Goal: Task Accomplishment & Management: Use online tool/utility

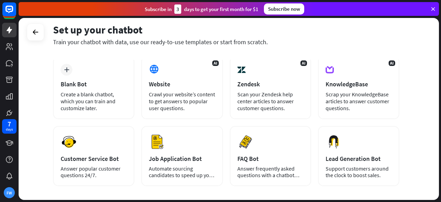
scroll to position [69, 0]
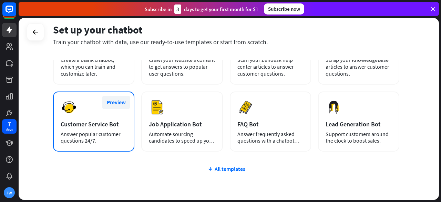
click at [110, 107] on button "Preview" at bounding box center [116, 102] width 28 height 13
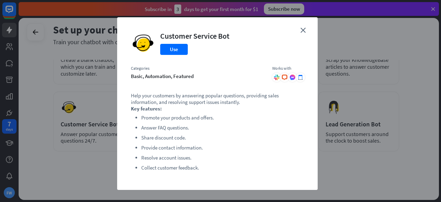
click at [171, 55] on div "Customer Service Bot Use" at bounding box center [194, 43] width 69 height 24
click at [168, 50] on button "Use" at bounding box center [174, 49] width 28 height 11
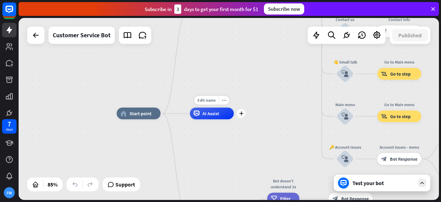
click at [220, 119] on div "Edit name more_horiz plus AI Assist" at bounding box center [212, 113] width 44 height 12
click at [206, 102] on span "Edit name" at bounding box center [207, 100] width 18 height 5
type input "*********"
click at [212, 115] on div "home_2 Start point Welcome message block_bot_response Bot Response 🔙 Main menu …" at bounding box center [229, 109] width 421 height 182
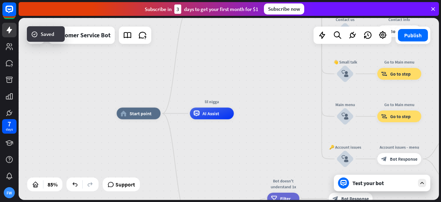
click at [139, 115] on span "Start point" at bounding box center [141, 113] width 22 height 6
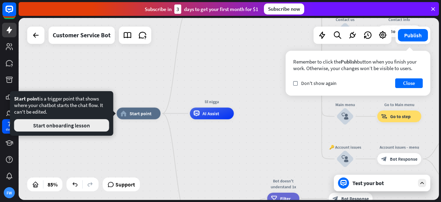
click at [78, 130] on button "Start onboarding lesson" at bounding box center [61, 125] width 95 height 12
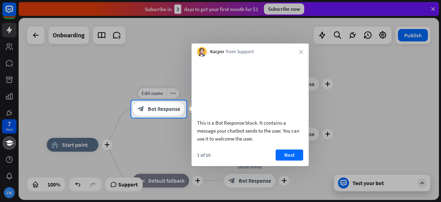
click at [170, 110] on span "Bot Response" at bounding box center [164, 108] width 32 height 7
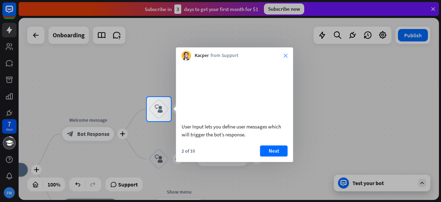
click at [285, 54] on icon "close" at bounding box center [286, 55] width 4 height 4
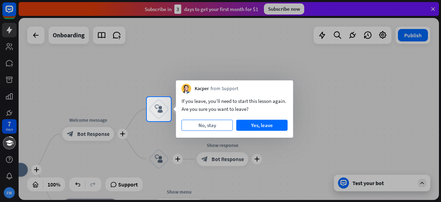
click at [228, 128] on button "No, stay" at bounding box center [207, 125] width 51 height 11
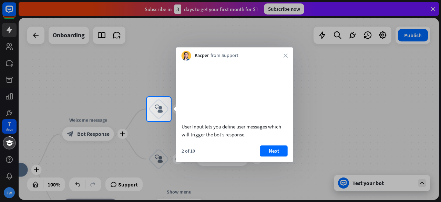
drag, startPoint x: 289, startPoint y: 49, endPoint x: 281, endPoint y: 58, distance: 11.9
click at [287, 51] on div "Kacper from Support close" at bounding box center [234, 53] width 117 height 13
click at [281, 58] on div "Kacper from Support close" at bounding box center [234, 53] width 117 height 13
click at [288, 53] on div "Kacper from Support close" at bounding box center [234, 53] width 117 height 13
click at [282, 155] on button "Next" at bounding box center [274, 150] width 28 height 11
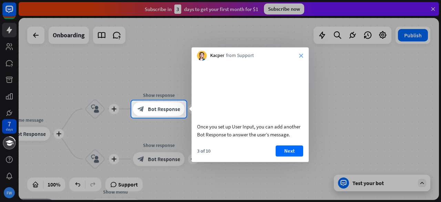
drag, startPoint x: 302, startPoint y: 58, endPoint x: 127, endPoint y: 23, distance: 178.1
click at [301, 57] on icon "close" at bounding box center [301, 55] width 4 height 4
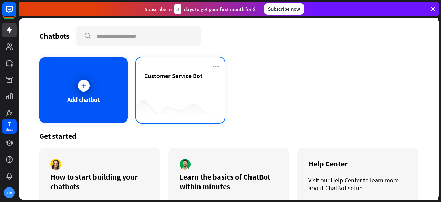
click at [157, 85] on div "Customer Service Bot" at bounding box center [180, 84] width 72 height 24
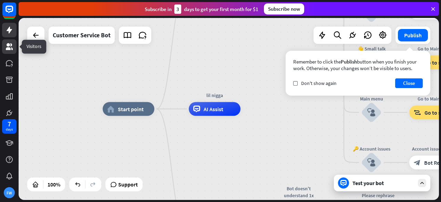
click at [7, 43] on icon at bounding box center [9, 46] width 8 height 8
